Goal: Book appointment/travel/reservation

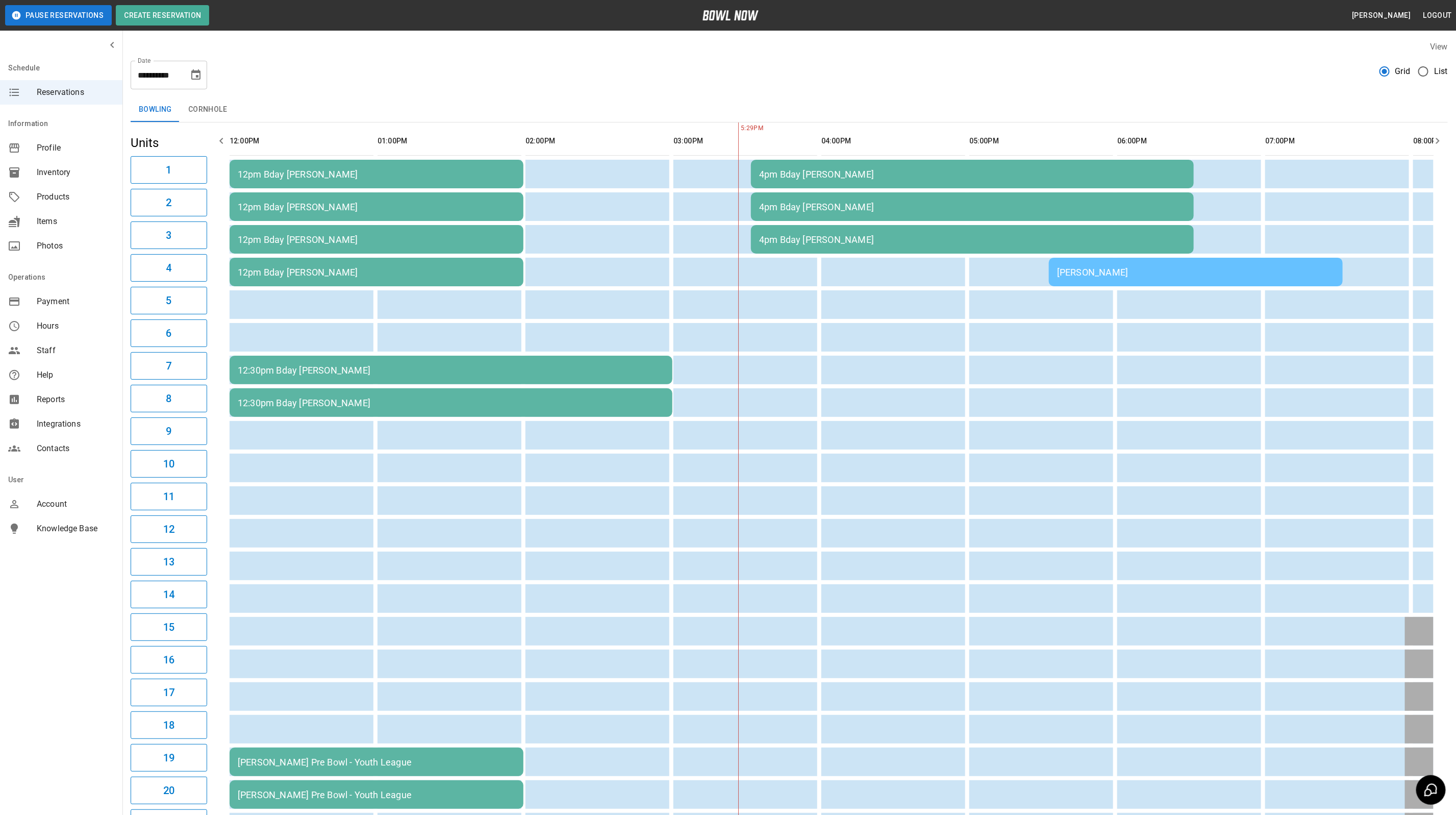
click at [191, 78] on icon "Choose date, selected date is Sep 6, 2025" at bounding box center [196, 75] width 12 height 12
click at [156, 147] on button "3" at bounding box center [156, 148] width 19 height 19
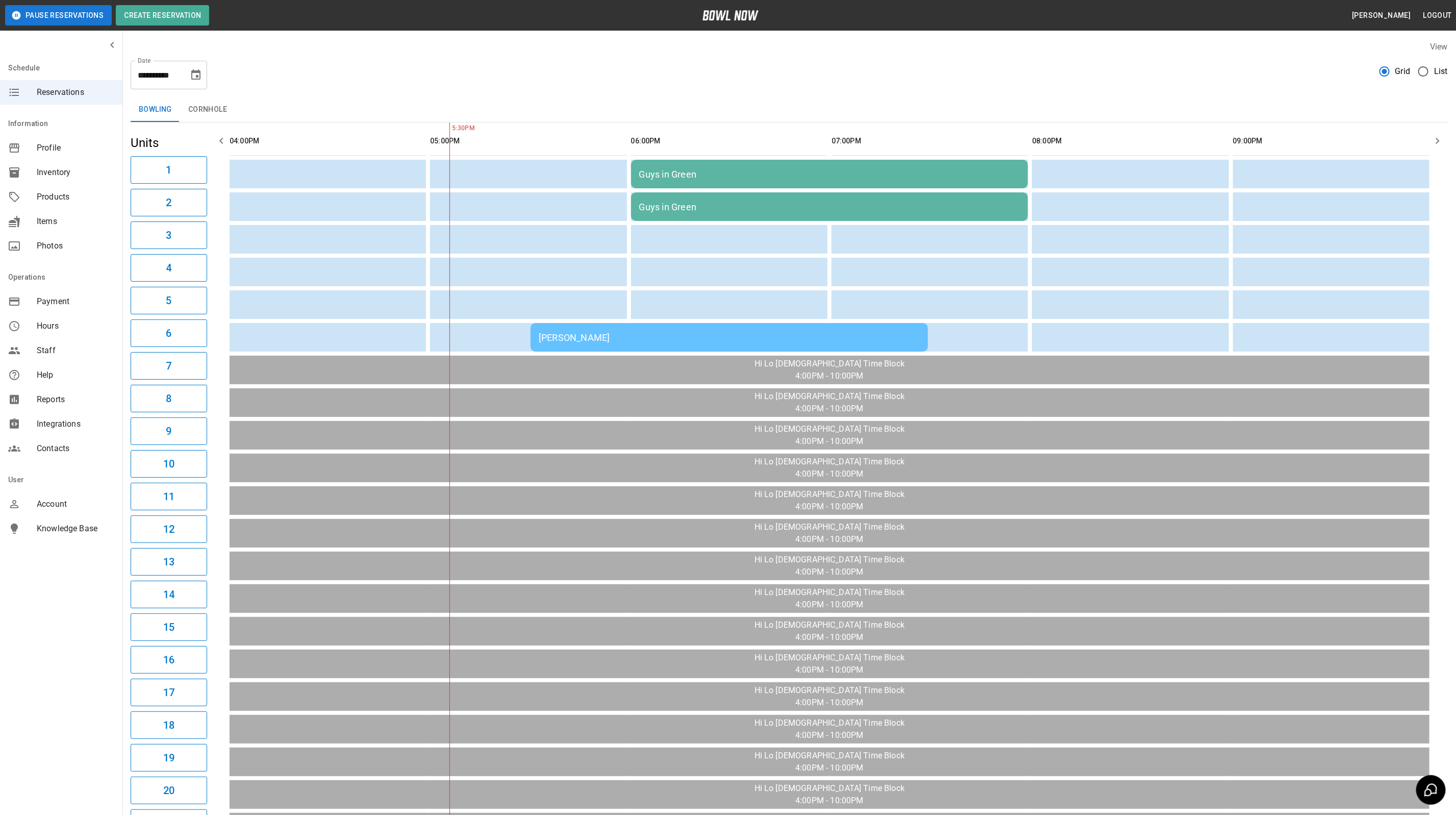
click at [680, 340] on div "[PERSON_NAME]" at bounding box center [730, 337] width 381 height 11
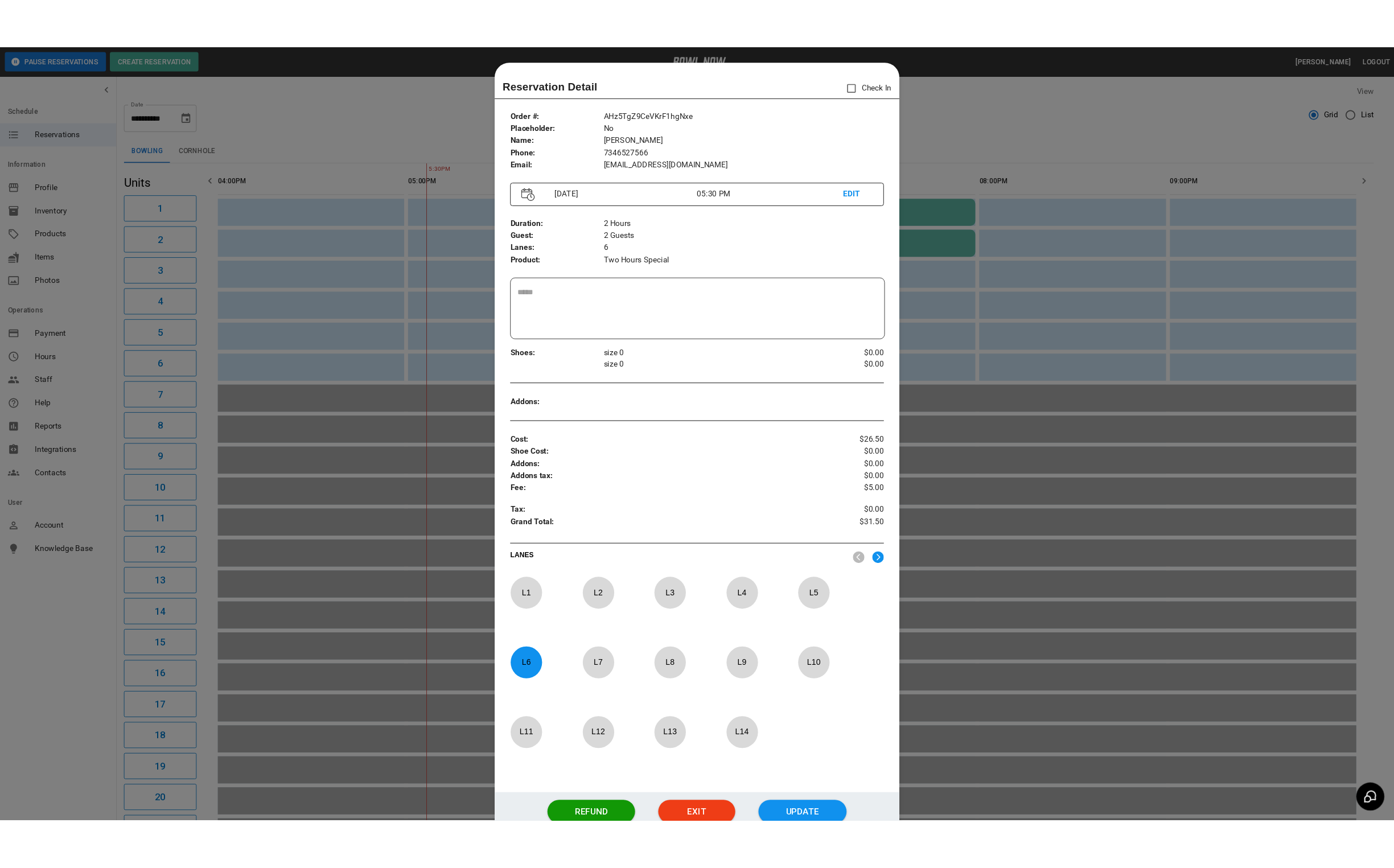
scroll to position [17, 0]
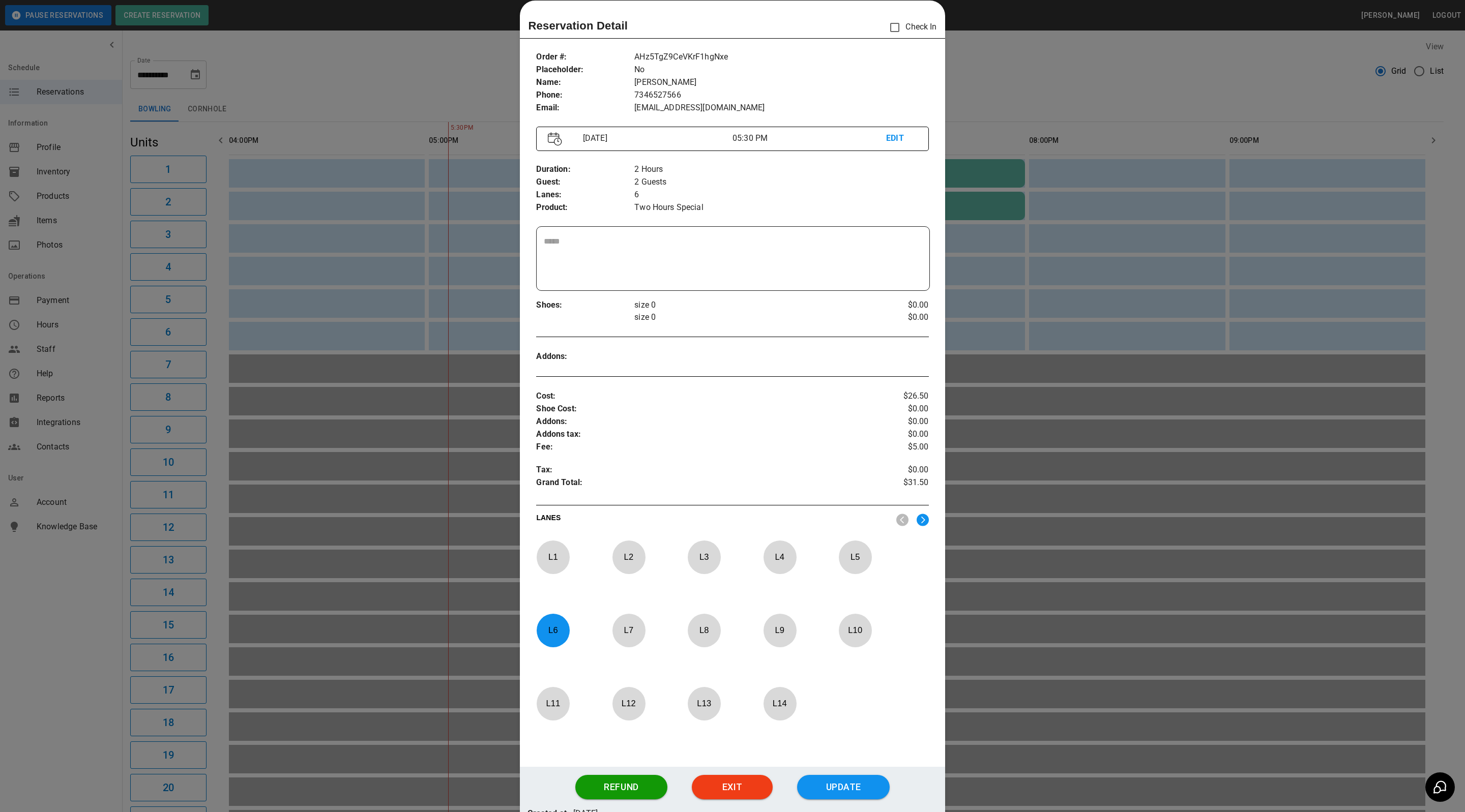
drag, startPoint x: 1116, startPoint y: 62, endPoint x: 1143, endPoint y: 67, distance: 27.5
click at [1116, 62] on div at bounding box center [732, 406] width 1465 height 812
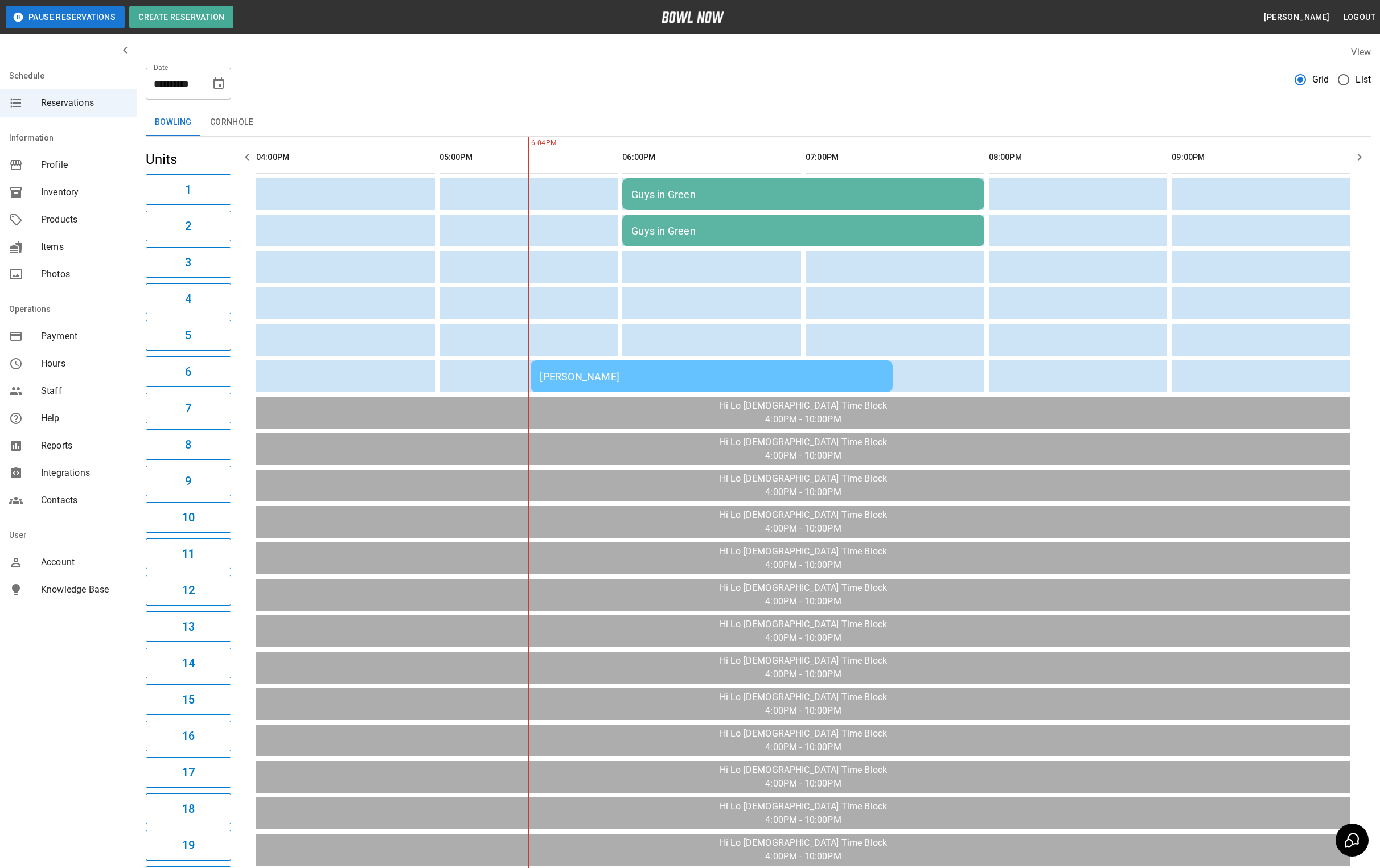
click at [649, 374] on div "[PERSON_NAME]" at bounding box center [711, 376] width 343 height 12
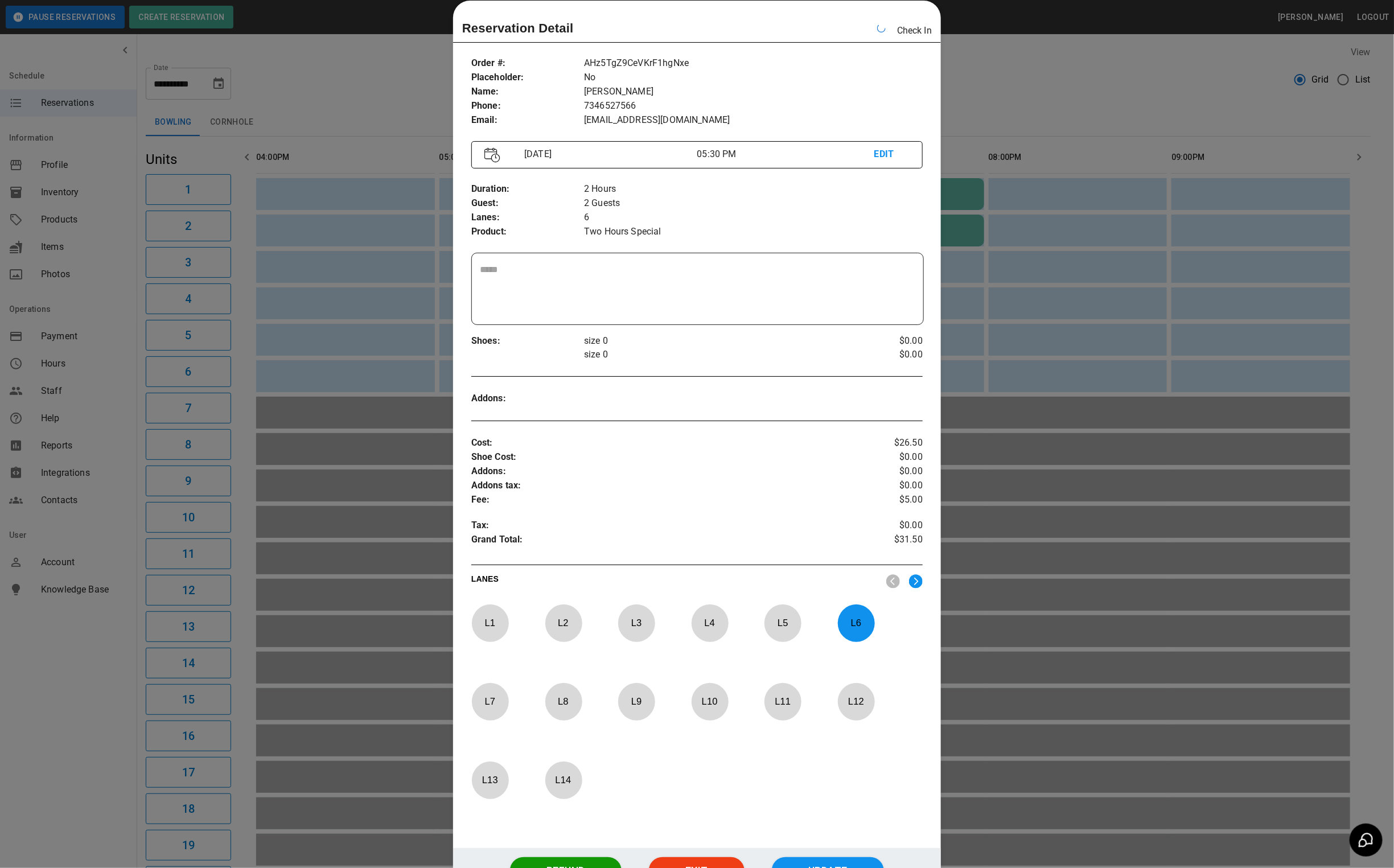
drag, startPoint x: 1023, startPoint y: 96, endPoint x: 1023, endPoint y: 103, distance: 7.0
click at [1023, 98] on div at bounding box center [697, 434] width 1394 height 868
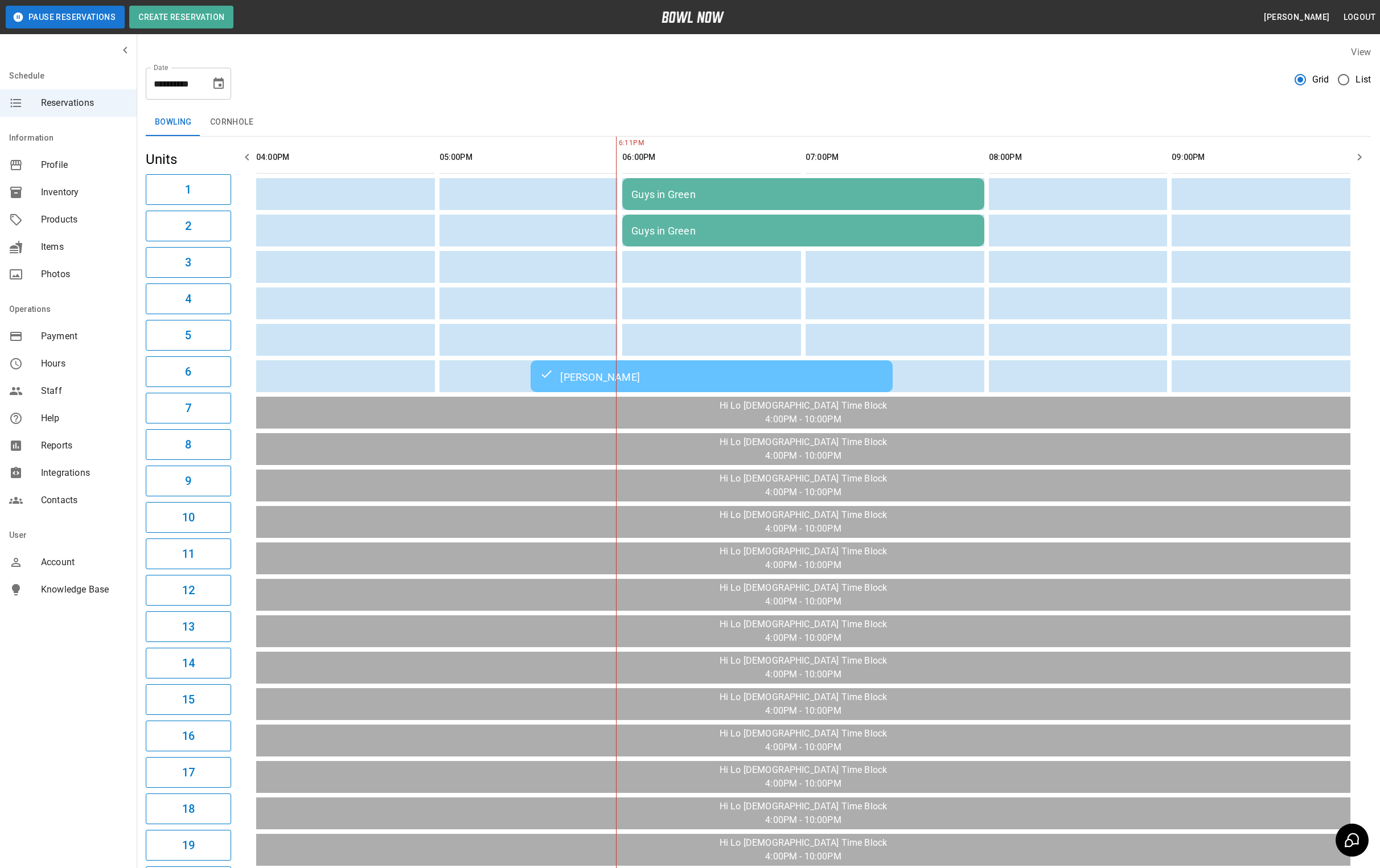
click at [222, 84] on icon "Choose date, selected date is Sep 3, 2025" at bounding box center [218, 83] width 14 height 14
click at [219, 159] on button "5" at bounding box center [219, 165] width 21 height 21
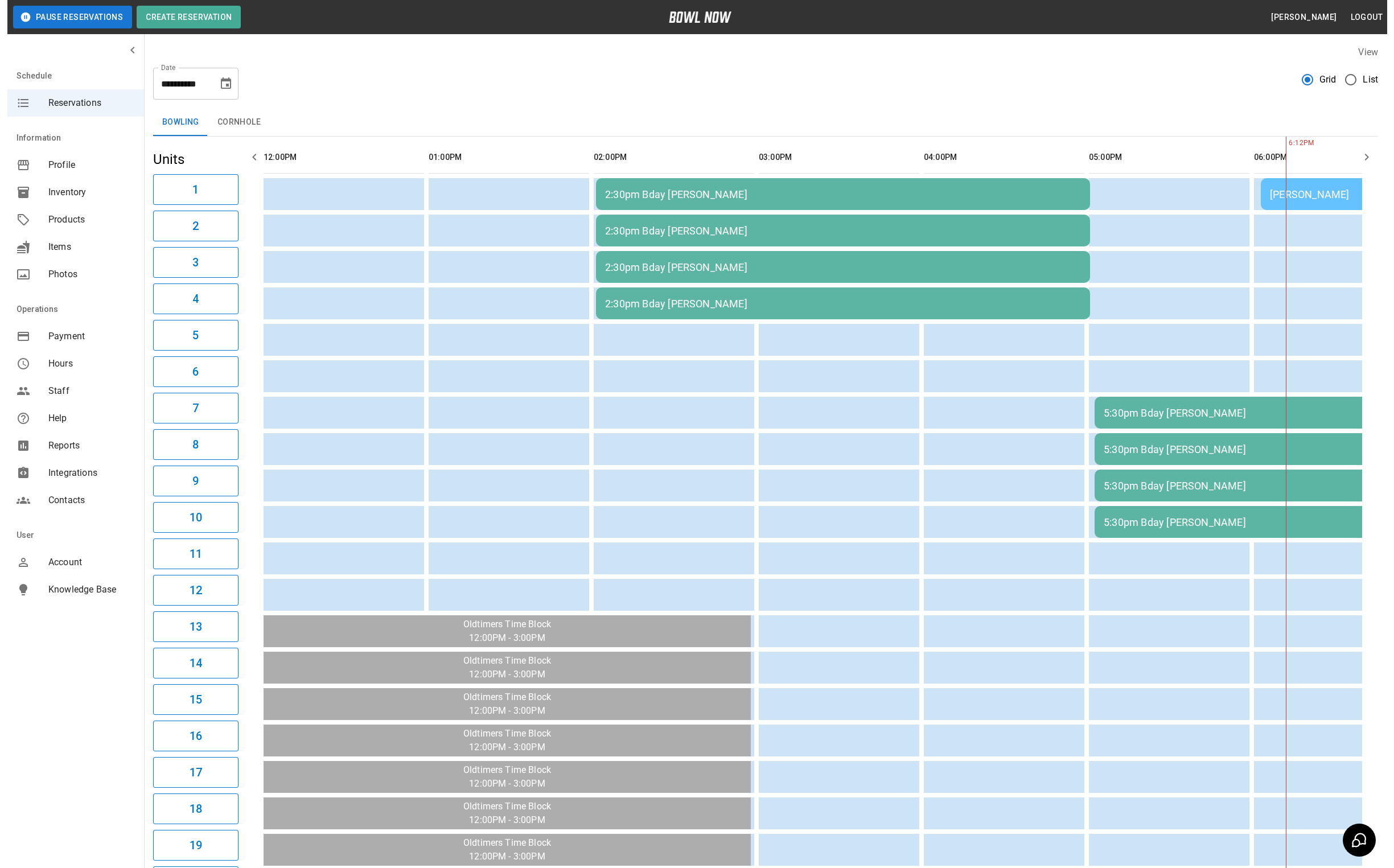
scroll to position [0, 854]
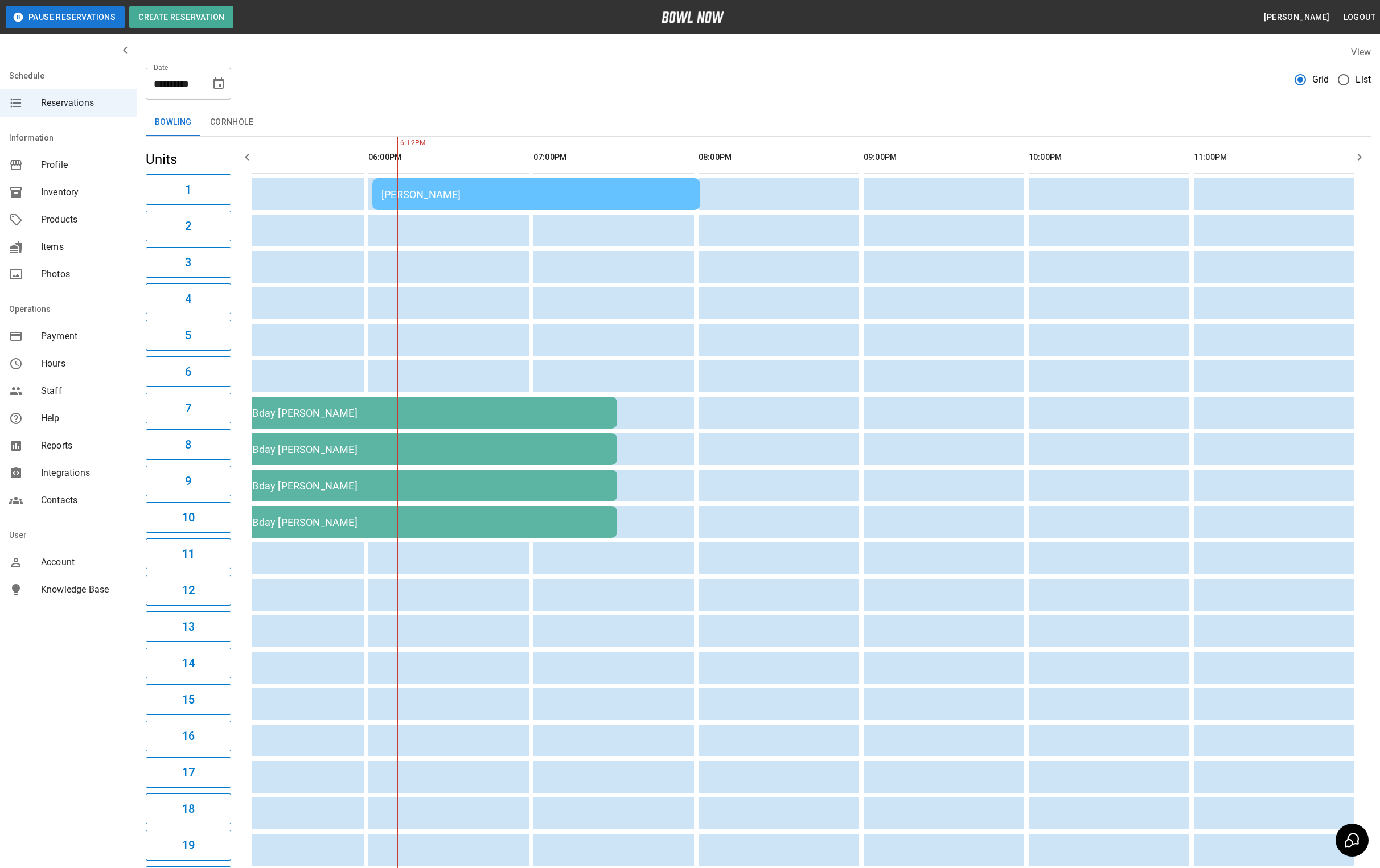
click at [492, 188] on div "[PERSON_NAME]" at bounding box center [536, 194] width 310 height 12
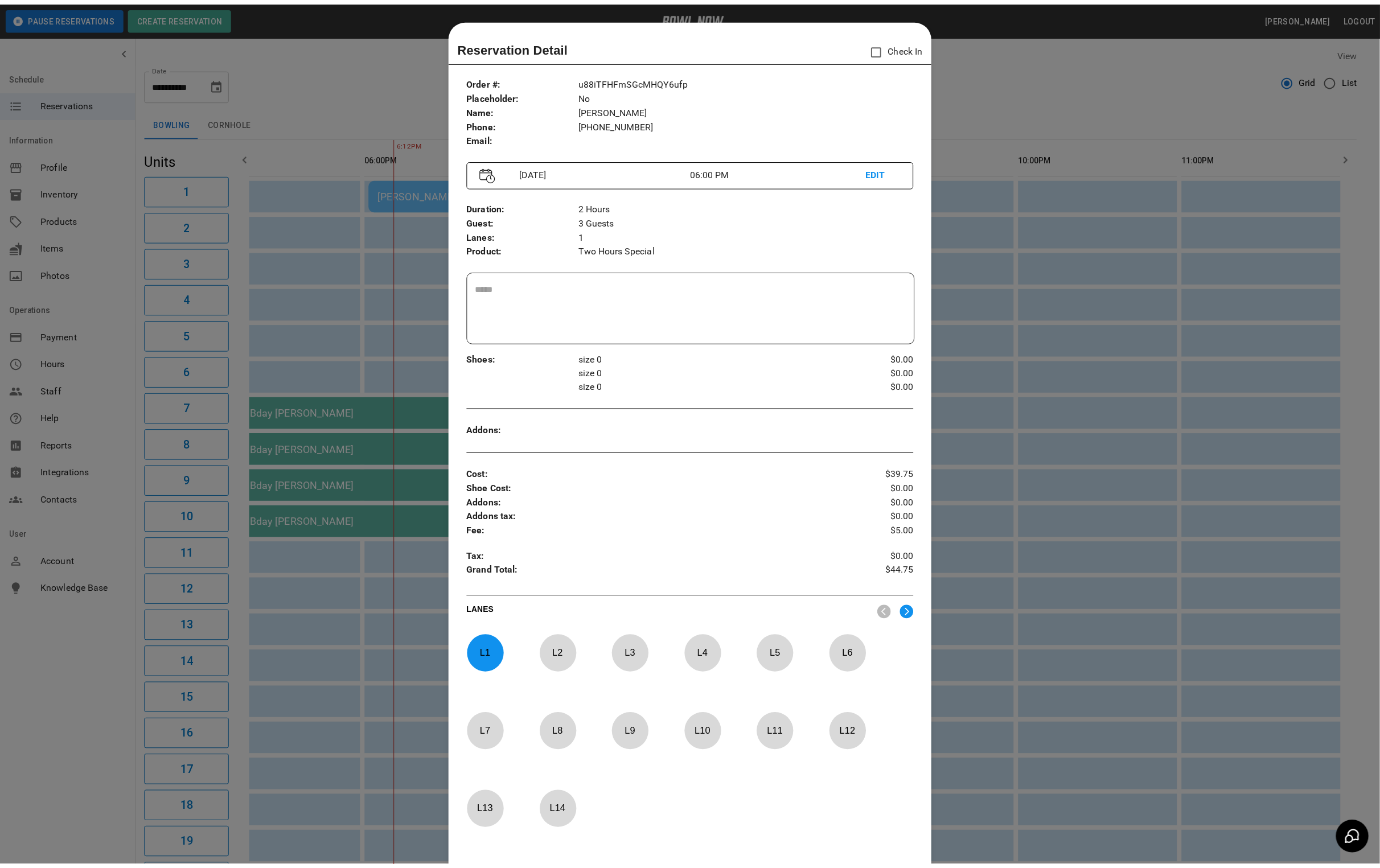
scroll to position [17, 0]
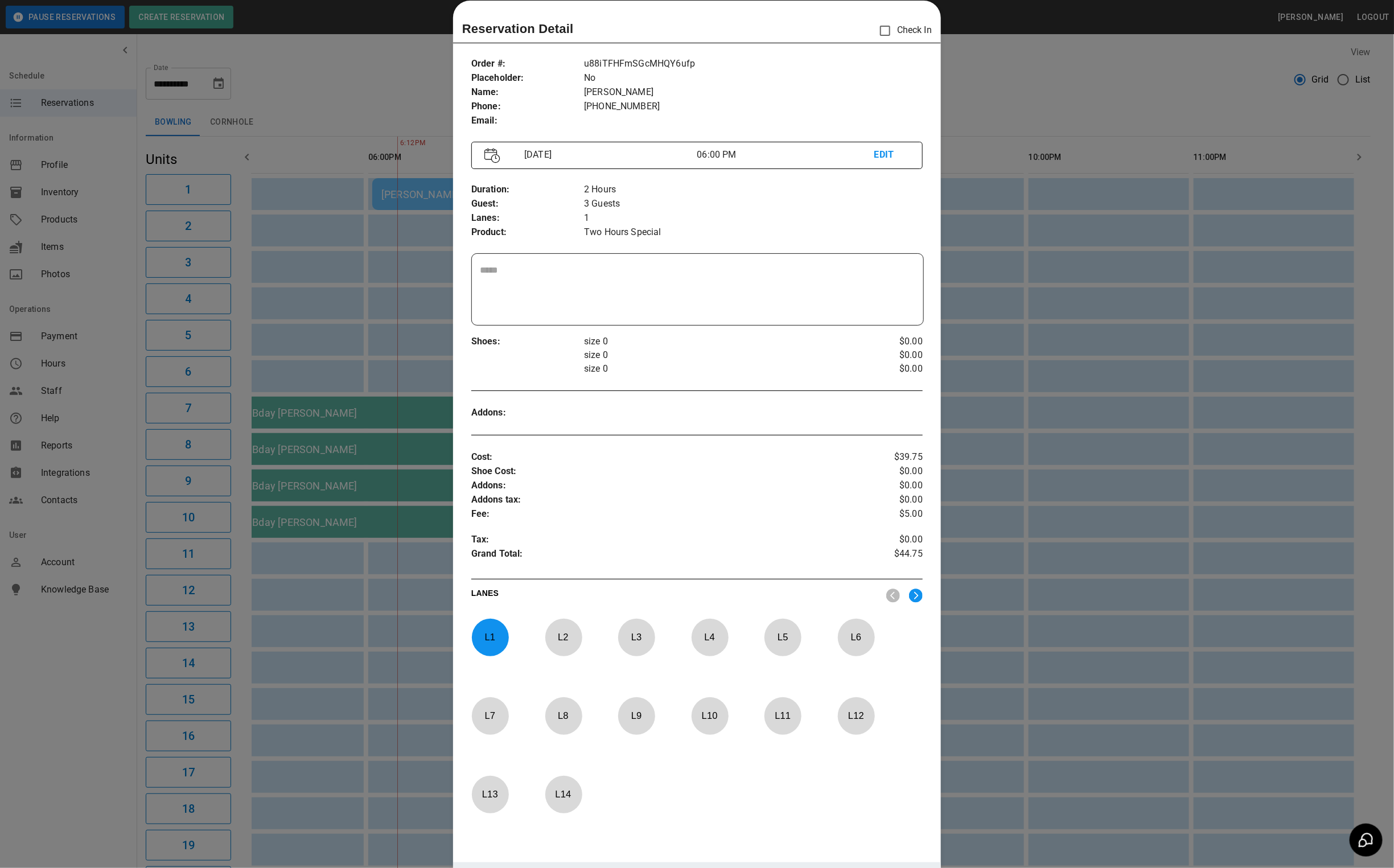
drag, startPoint x: 967, startPoint y: 107, endPoint x: 947, endPoint y: 135, distance: 34.4
click at [967, 107] on div at bounding box center [697, 434] width 1394 height 868
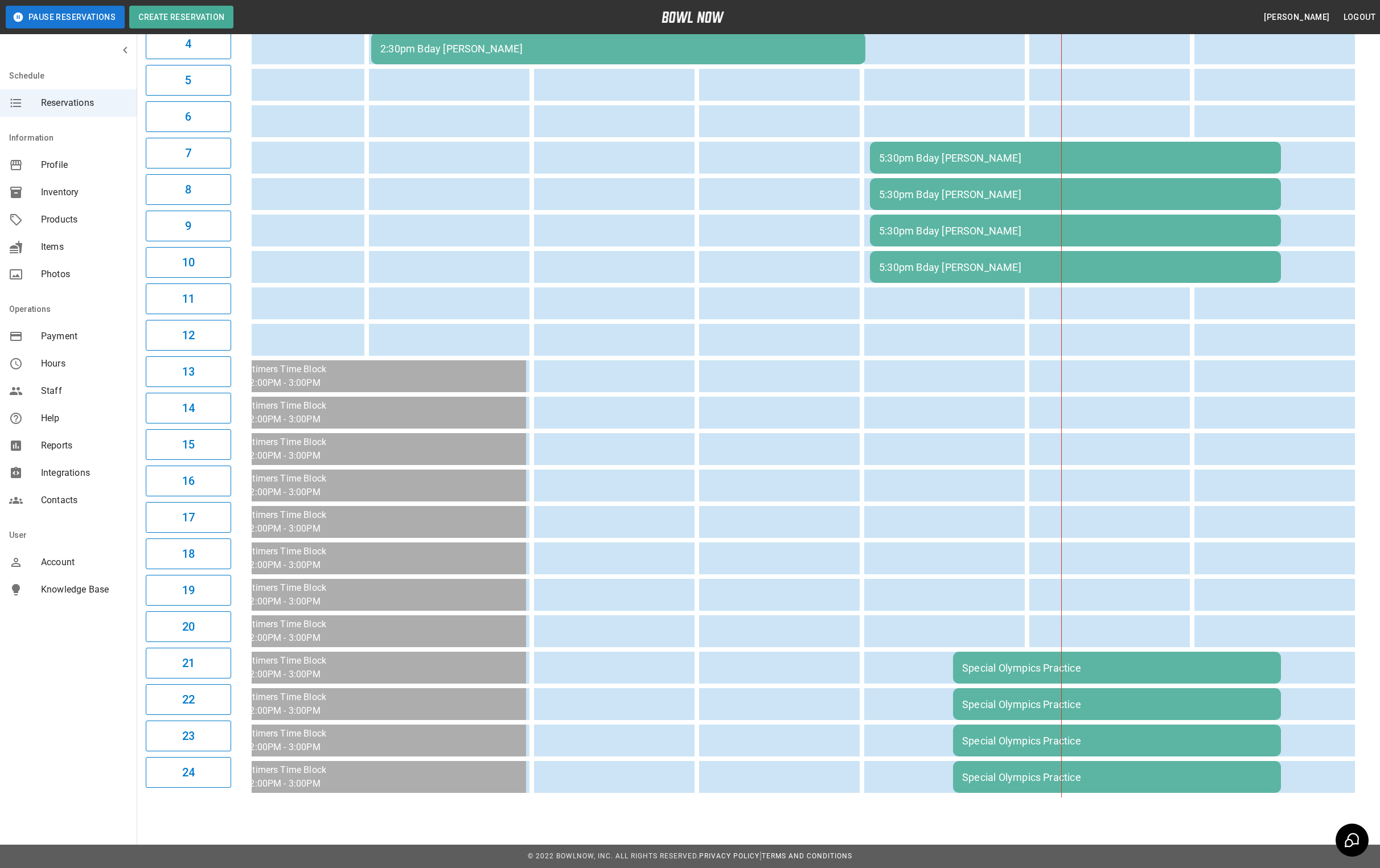
scroll to position [0, 4]
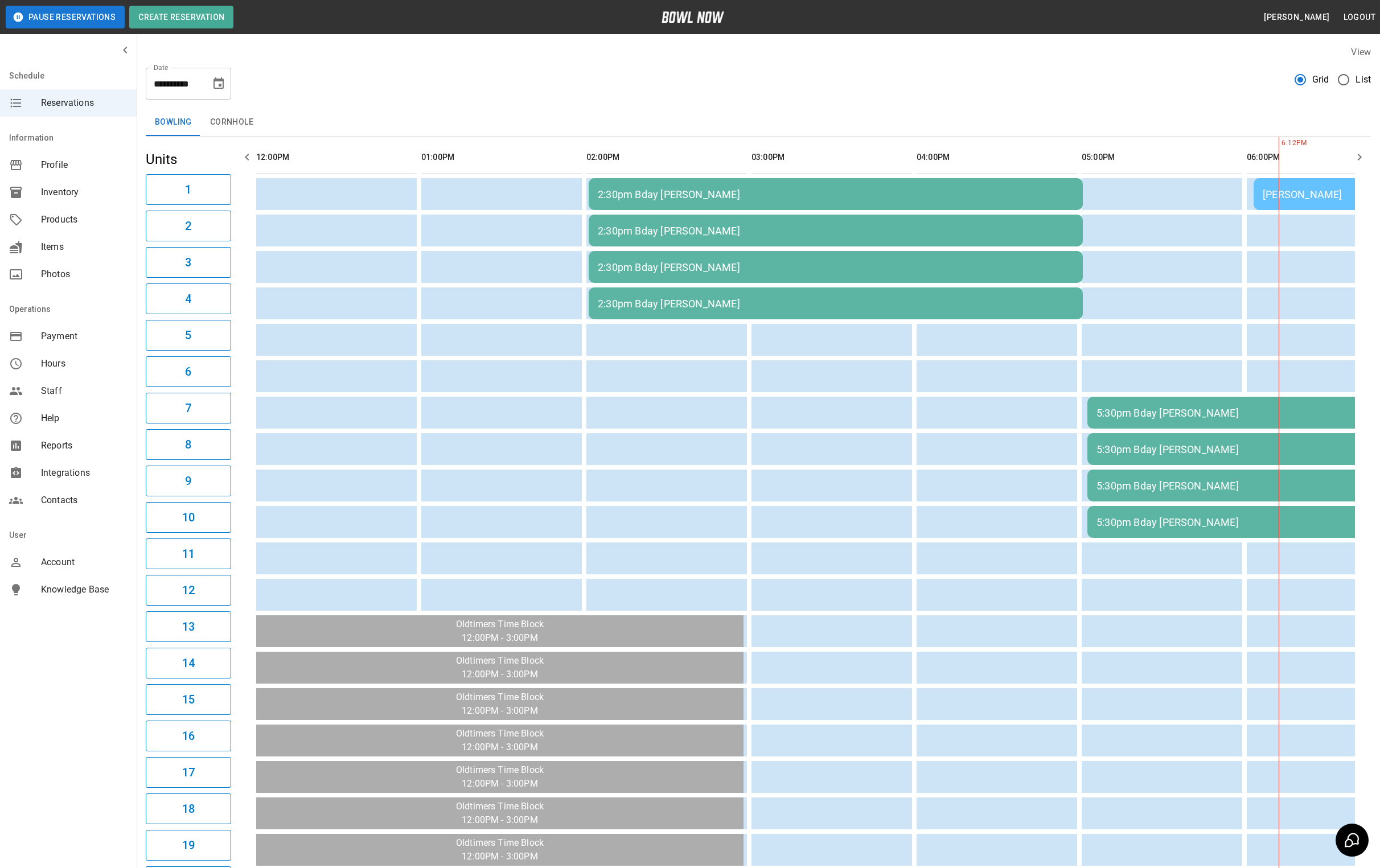
click at [740, 191] on div "2:30pm Bday [PERSON_NAME]" at bounding box center [836, 194] width 476 height 12
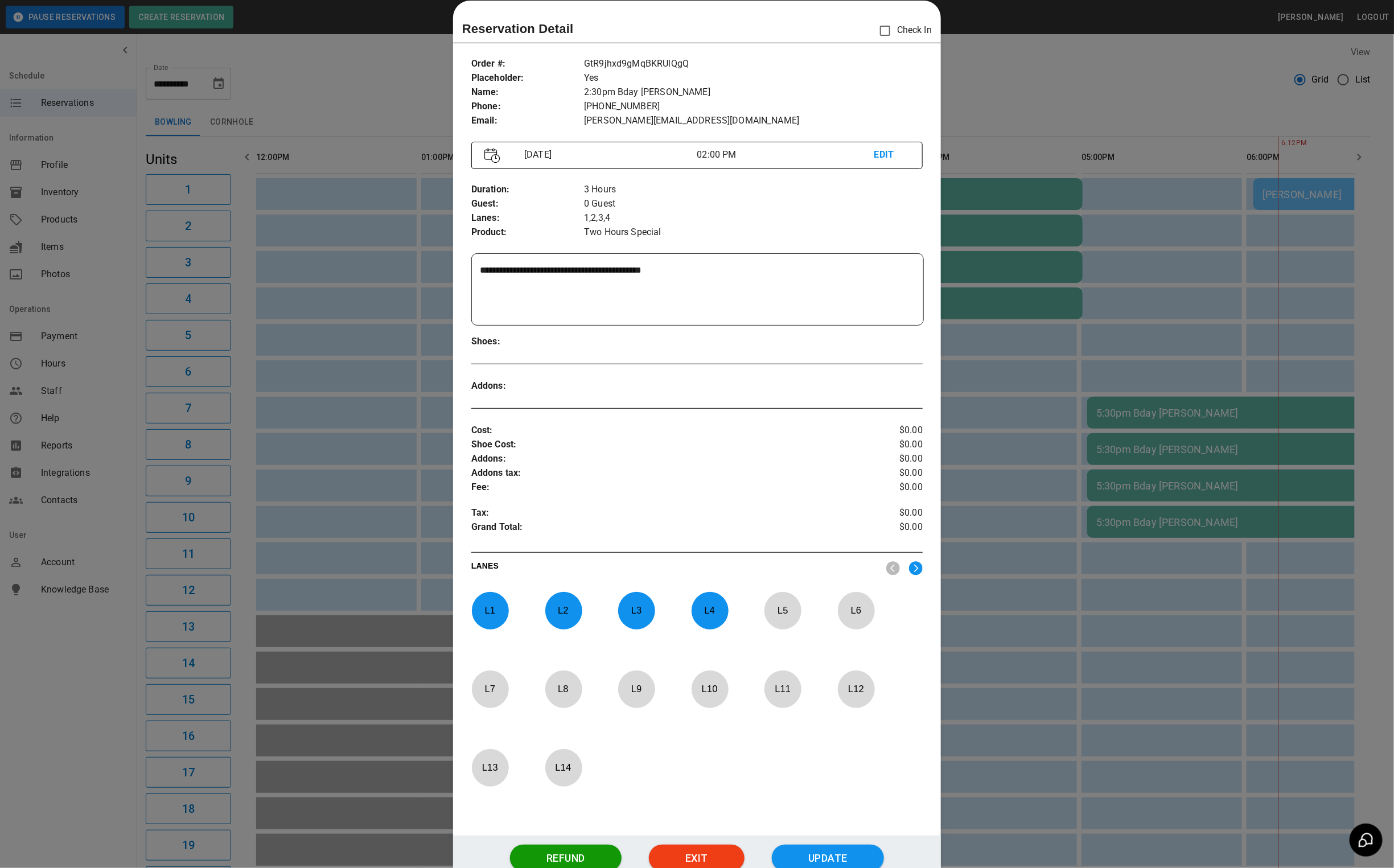
click at [1054, 83] on div at bounding box center [697, 434] width 1394 height 868
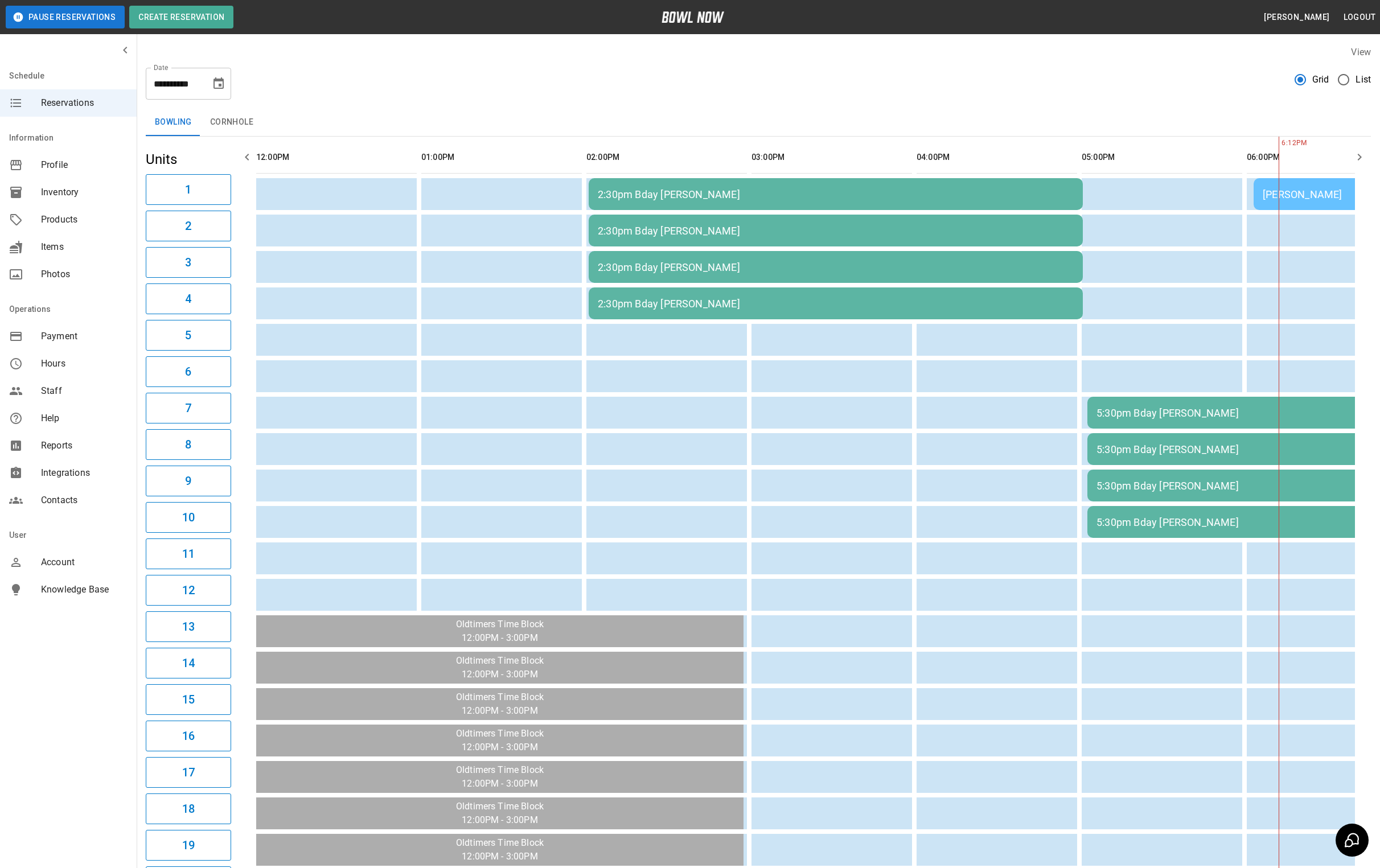
click at [217, 84] on icon "Choose date, selected date is Sep 5, 2025" at bounding box center [218, 83] width 14 height 14
click at [174, 163] on button "3" at bounding box center [174, 165] width 21 height 21
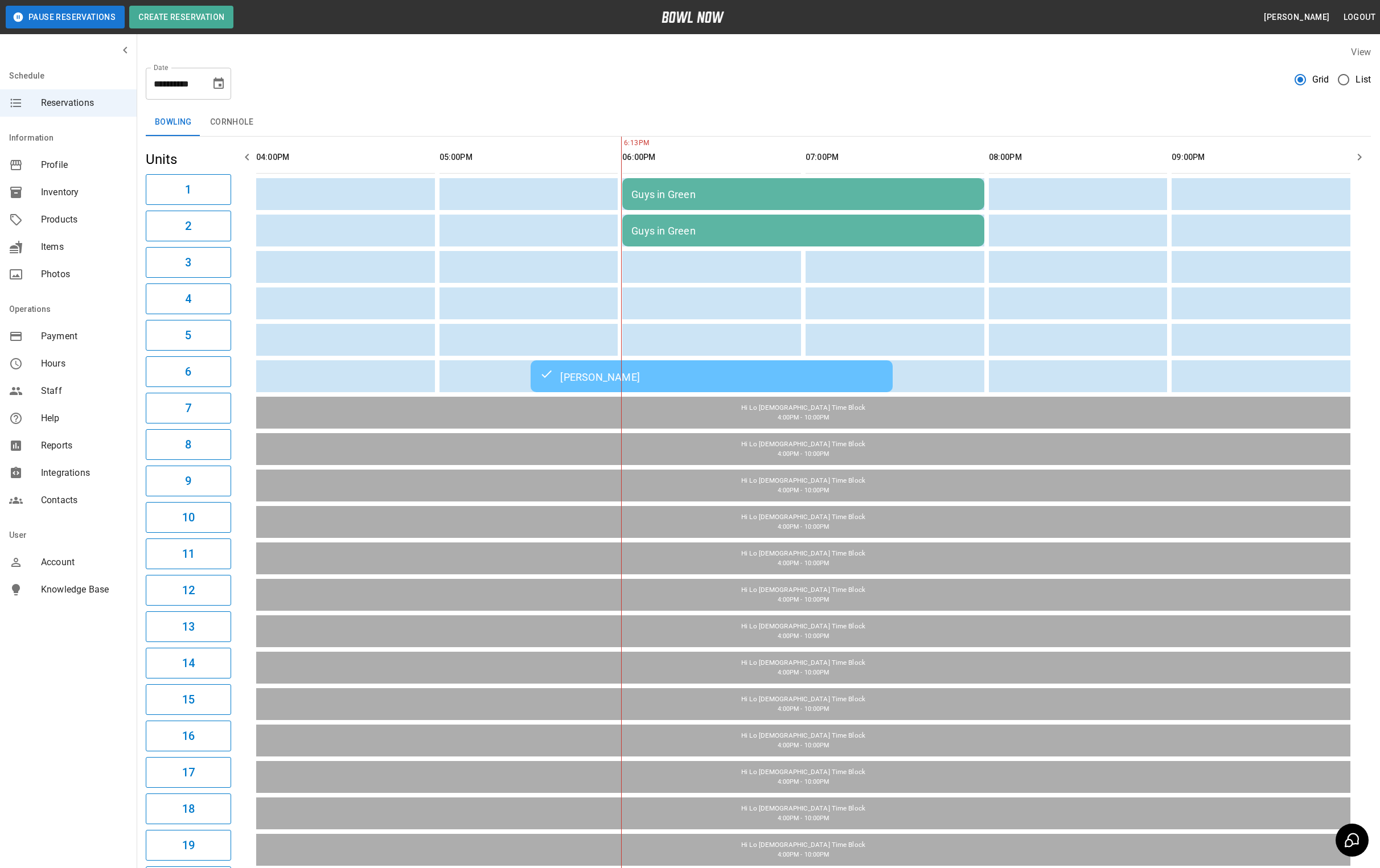
type input "**********"
